Goal: Ask a question

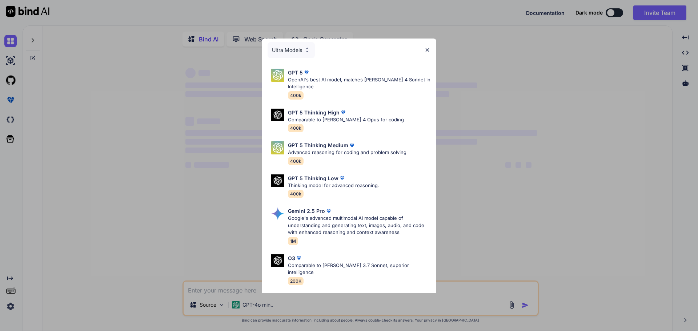
type textarea "x"
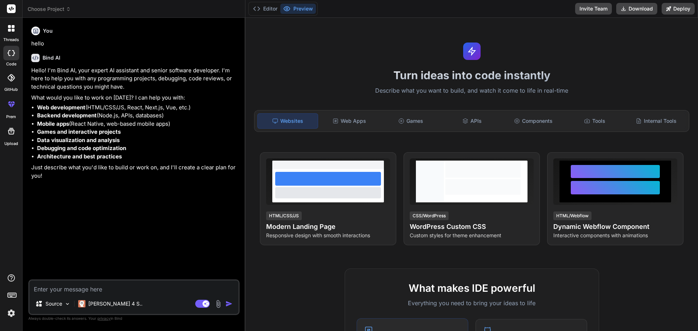
type textarea "x"
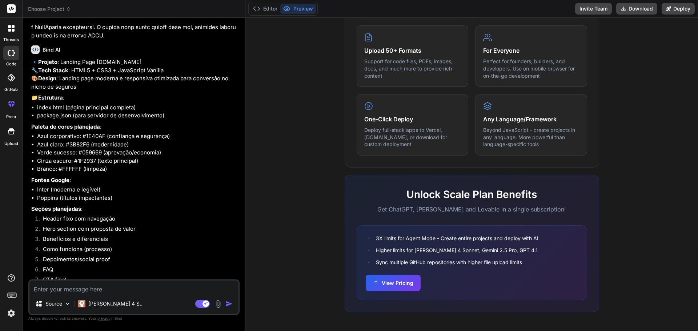
scroll to position [432, 0]
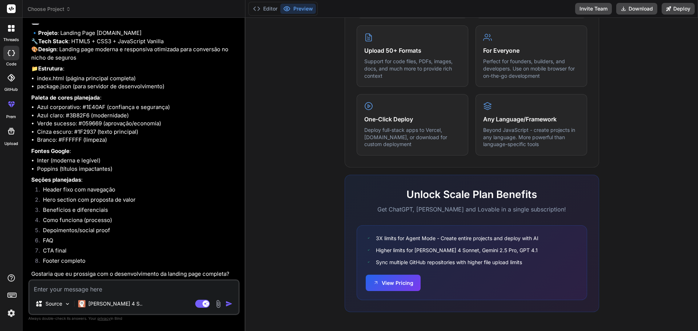
click at [153, 287] on textarea at bounding box center [133, 287] width 209 height 13
type textarea "p"
type textarea "x"
type textarea "pr"
type textarea "x"
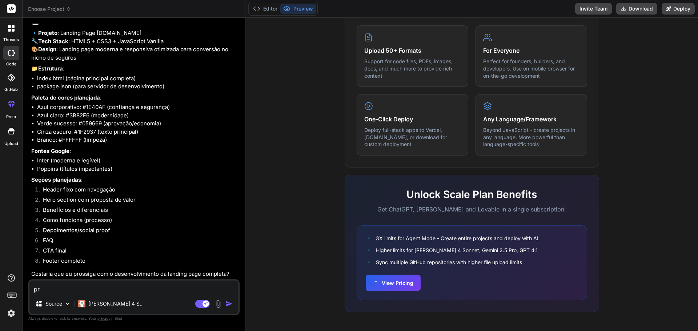
type textarea "pro"
type textarea "x"
type textarea "pros"
type textarea "x"
type textarea "pross"
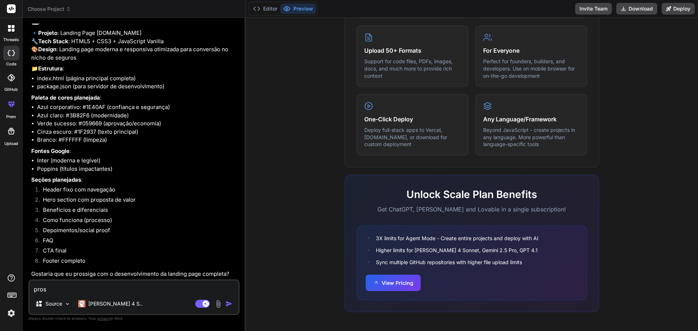
type textarea "x"
type textarea "prossi"
type textarea "x"
type textarea "prossif"
type textarea "x"
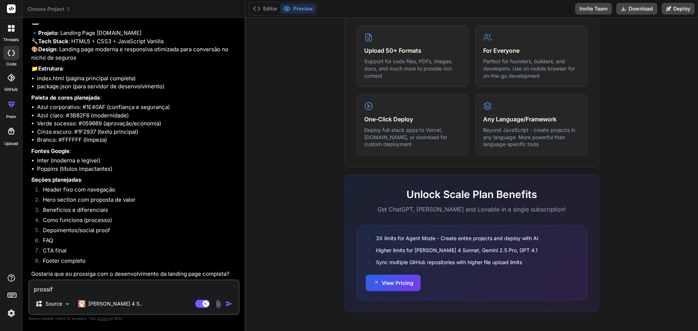
type textarea "prossifa"
type textarea "x"
type textarea "prossifa"
type textarea "x"
type textarea "prossifa"
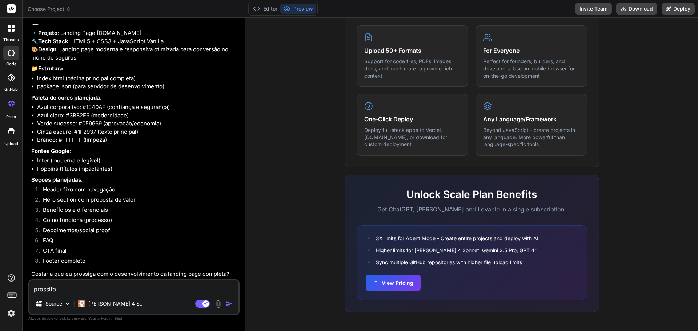
type textarea "x"
type textarea "prossif"
type textarea "x"
type textarea "prossi"
type textarea "x"
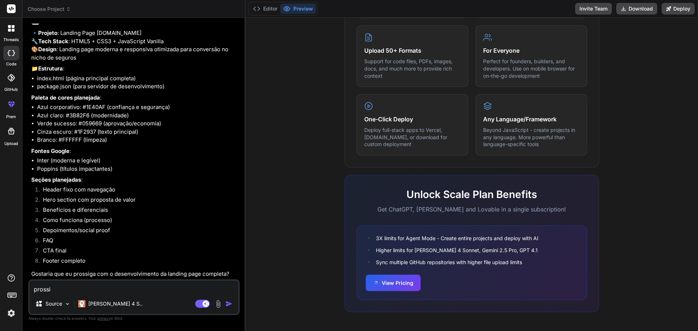
type textarea "prossig"
type textarea "x"
type textarea "prossiga"
type textarea "x"
type textarea "prossiga"
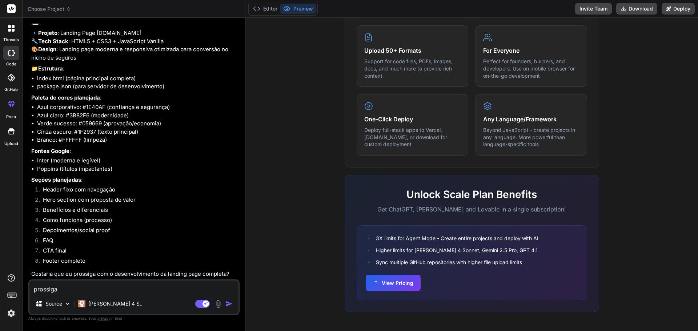
type textarea "x"
type textarea "prossiga p"
type textarea "x"
type textarea "prossiga po"
type textarea "x"
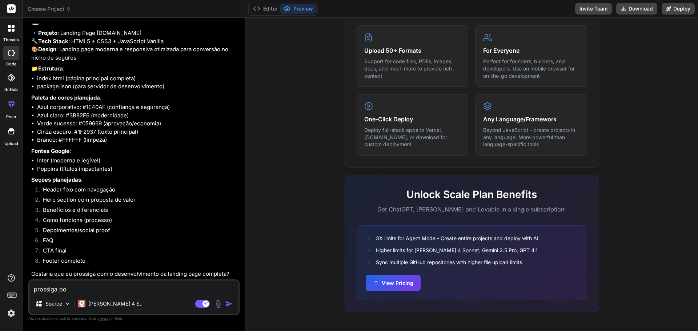
type textarea "prossiga por"
type textarea "x"
type textarea "prossiga por"
type textarea "x"
type textarea "prossiga por f"
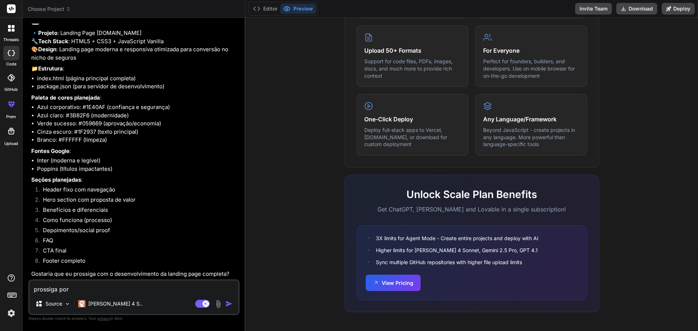
type textarea "x"
type textarea "prossiga por fa"
type textarea "x"
type textarea "prossiga por fav"
type textarea "x"
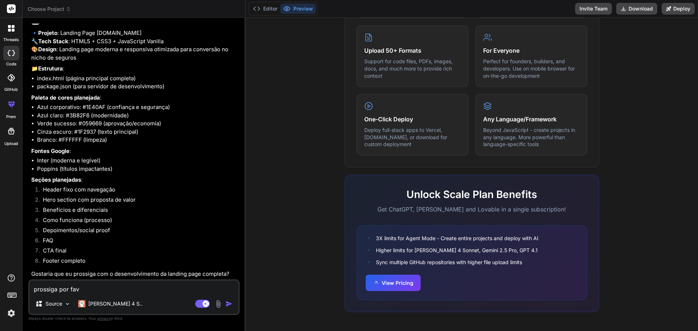
type textarea "prossiga por favo"
type textarea "x"
type textarea "prossiga por favor"
type textarea "x"
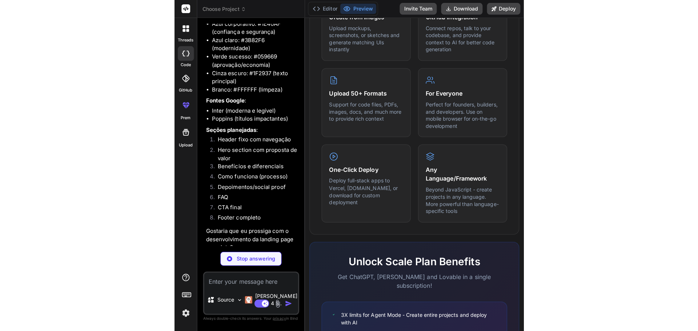
scroll to position [508, 0]
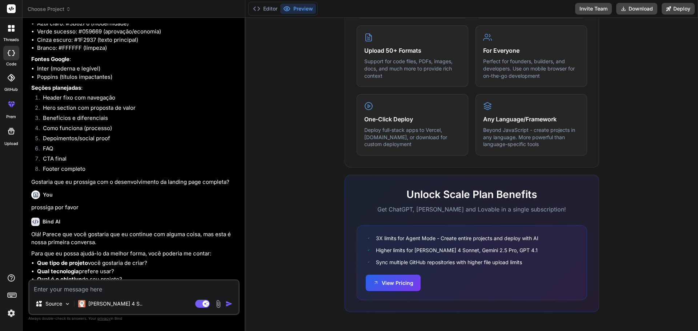
type textarea "x"
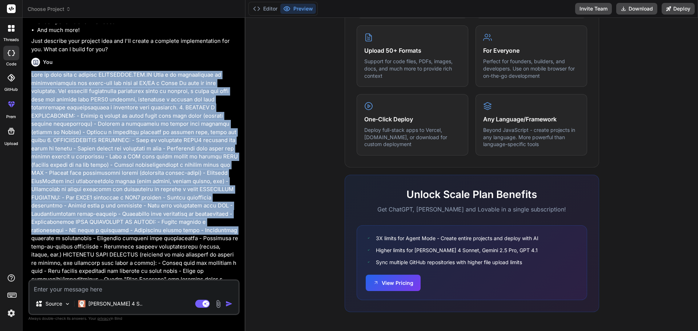
scroll to position [218, 0]
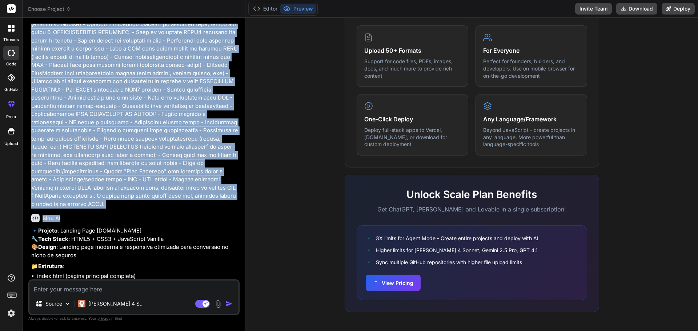
drag, startPoint x: 32, startPoint y: 147, endPoint x: 219, endPoint y: 208, distance: 196.3
click at [219, 208] on div "You hello Bind AI Hello! I'm Bind AI, your expert AI assistant for software dev…" at bounding box center [135, 152] width 210 height 256
click at [222, 201] on p at bounding box center [134, 85] width 207 height 245
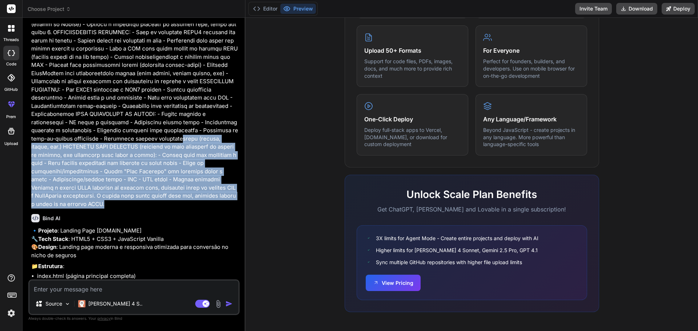
scroll to position [36, 0]
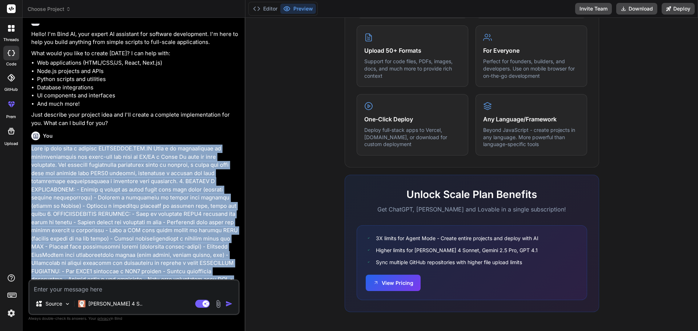
drag, startPoint x: 226, startPoint y: 203, endPoint x: 32, endPoint y: 151, distance: 200.7
click at [32, 151] on p at bounding box center [134, 267] width 207 height 245
copy p "Lore ip dolo sita c adipisc ELITSEDDOE.TEM.IN Utla e do magnaaliquae ad minimve…"
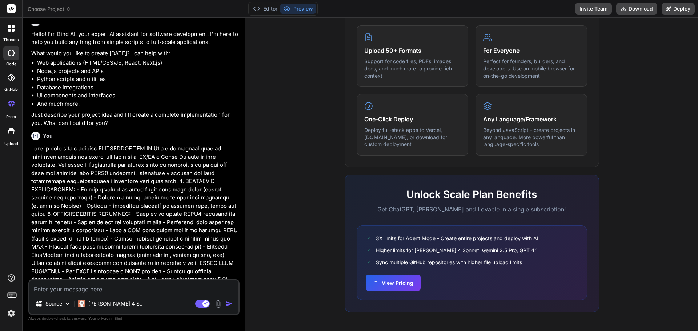
click at [112, 289] on textarea at bounding box center [133, 287] width 209 height 13
paste textarea "Lore ip dolo sita c adipisc ELITSEDDOE.TEM.IN Utla e do magnaaliquae ad minimve…"
type textarea "Lore ip dolo sita c adipisc ELITSEDDOE.TEM.IN Utla e do magnaaliquae ad minimve…"
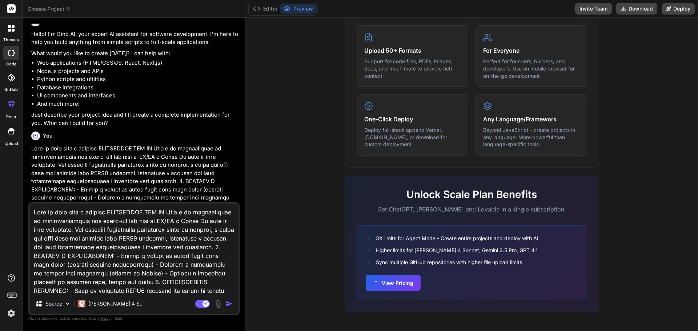
scroll to position [210, 0]
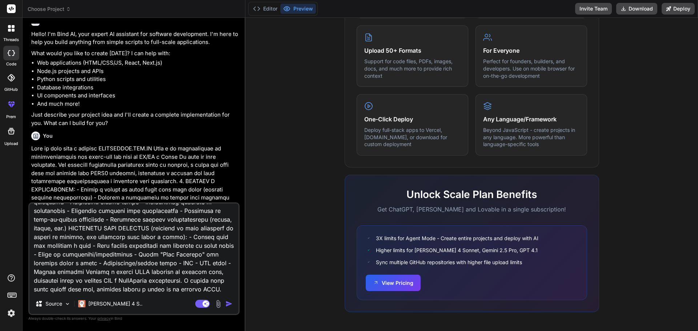
type textarea "x"
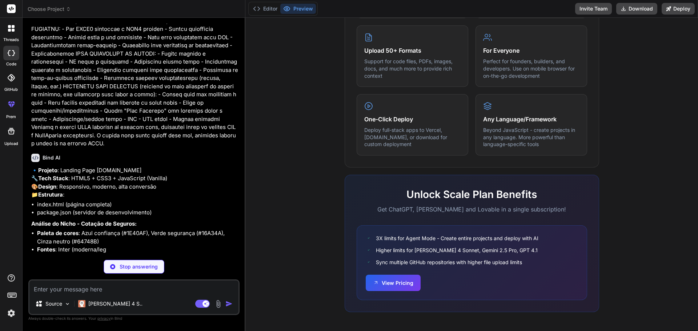
scroll to position [1013, 0]
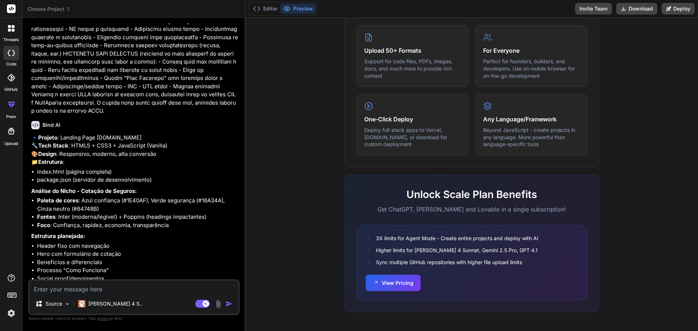
type textarea "x"
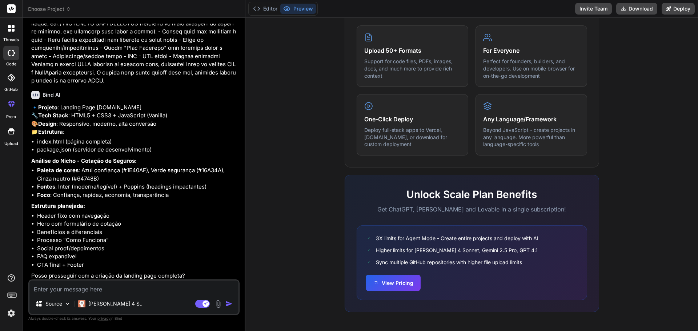
scroll to position [1078, 0]
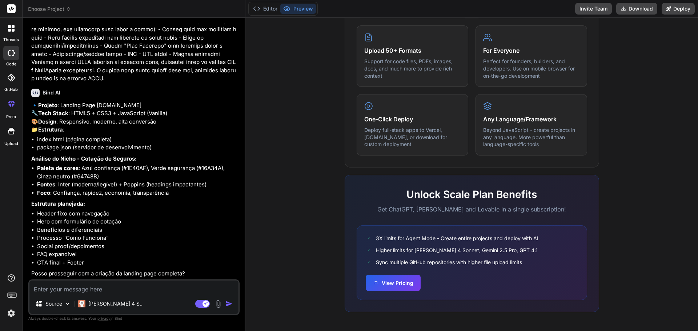
type textarea "s"
type textarea "x"
type textarea "si"
type textarea "x"
type textarea "sim"
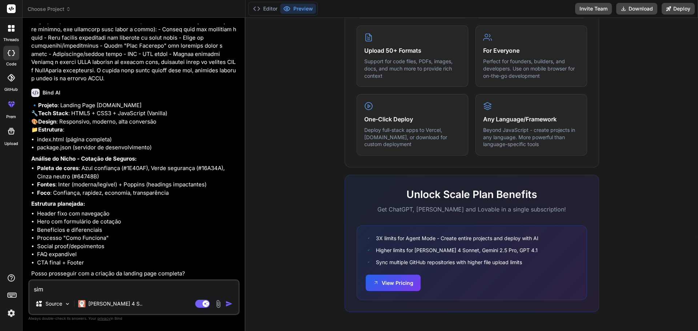
type textarea "x"
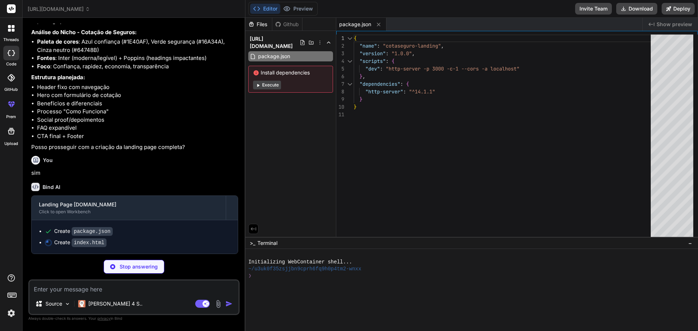
scroll to position [1204, 0]
type textarea "x"
type textarea "navLinks.querySelector('a').focus(); } }, 100); }); </script> </body> </html>"
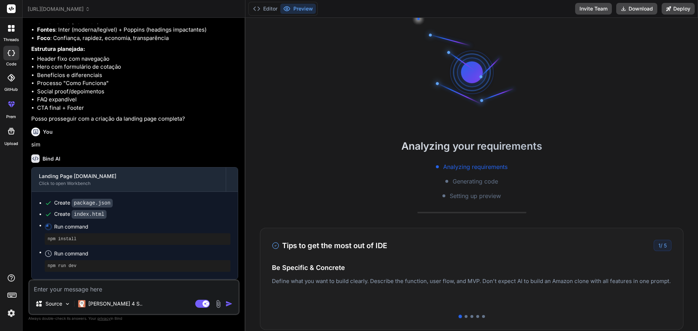
scroll to position [35, 0]
type textarea "x"
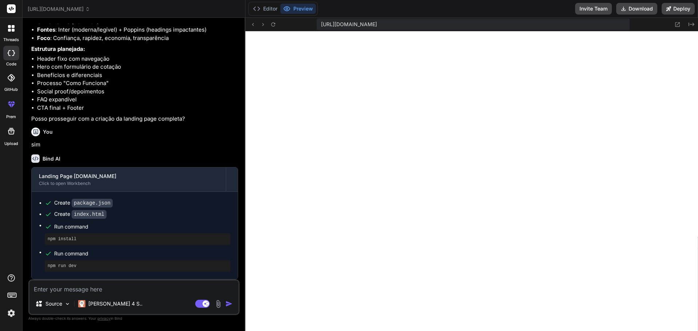
scroll to position [290, 0]
